Goal: Check status

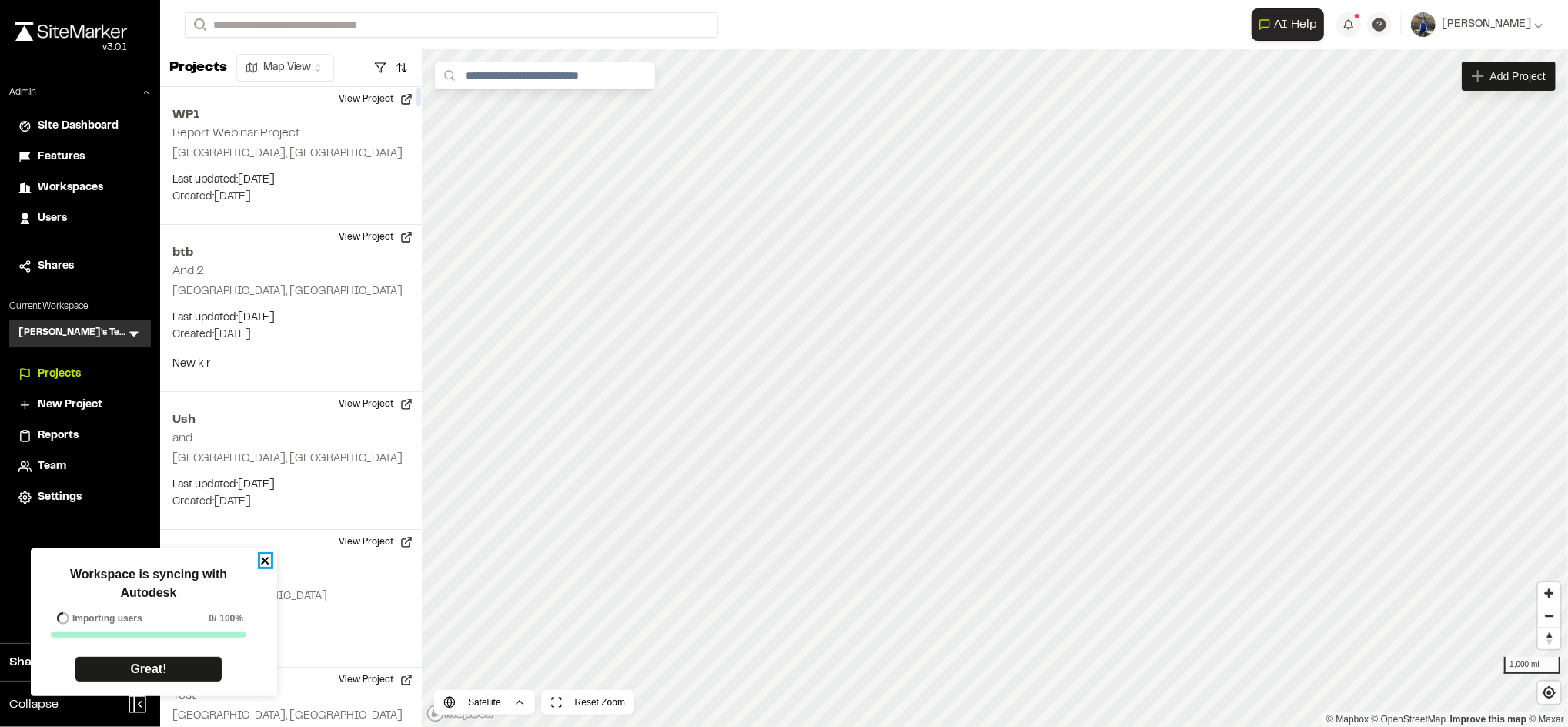
click at [262, 558] on icon "close" at bounding box center [265, 561] width 8 height 8
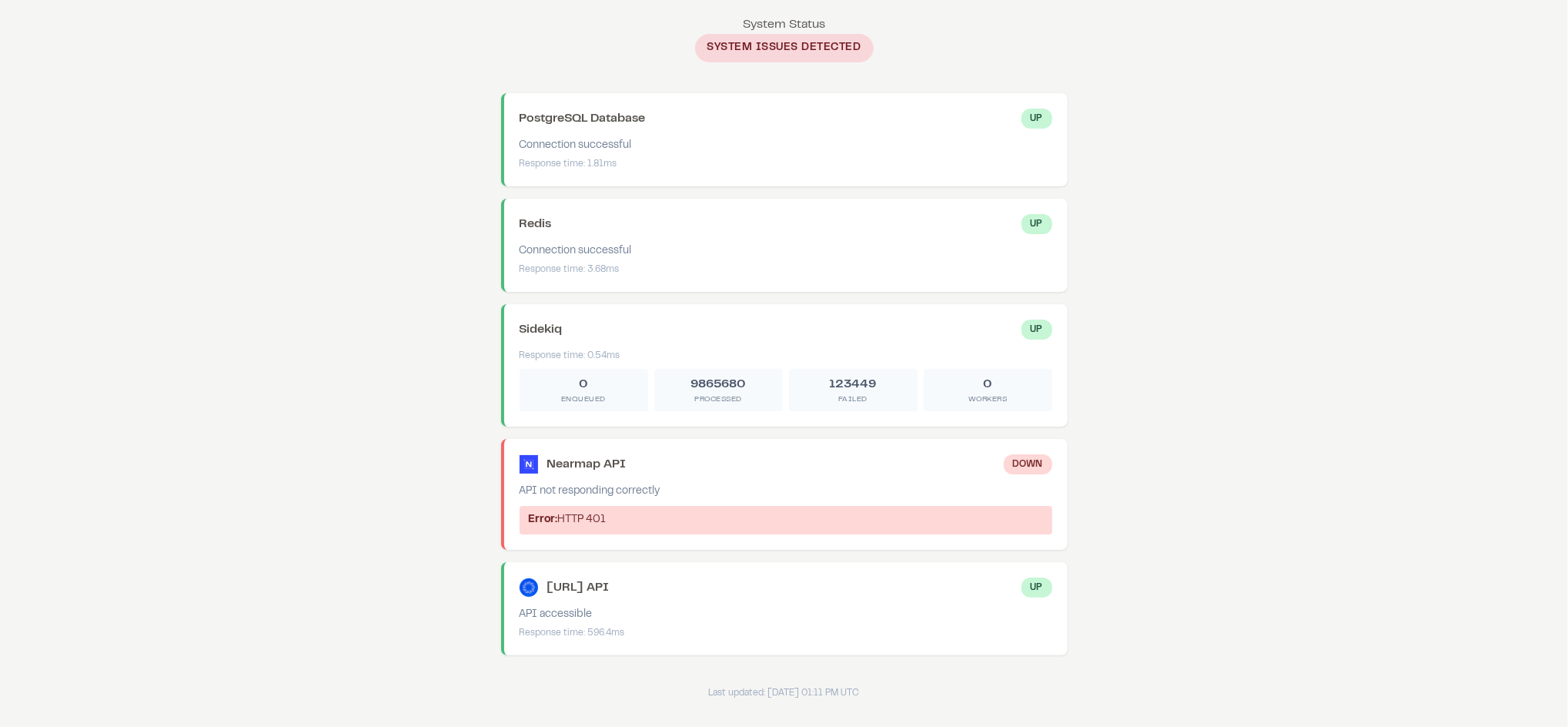
click at [1121, 404] on body "System Status System Status System Issues Detected PostgreSQL Database Up Conne…" at bounding box center [784, 357] width 1568 height 715
click at [377, 303] on body "System Status System Status System Issues Detected PostgreSQL Database Up Conne…" at bounding box center [784, 357] width 1568 height 715
click at [764, 31] on h1 "System Status" at bounding box center [784, 24] width 566 height 19
